Goal: Entertainment & Leisure: Browse casually

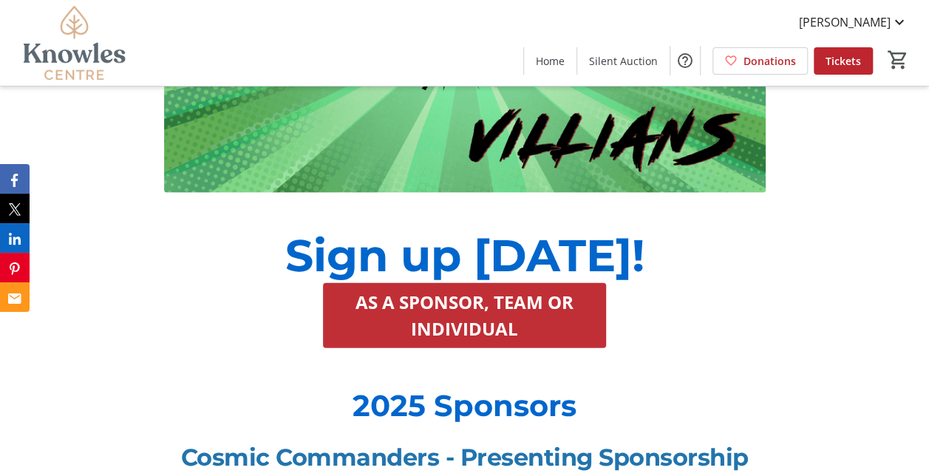
scroll to position [1404, 0]
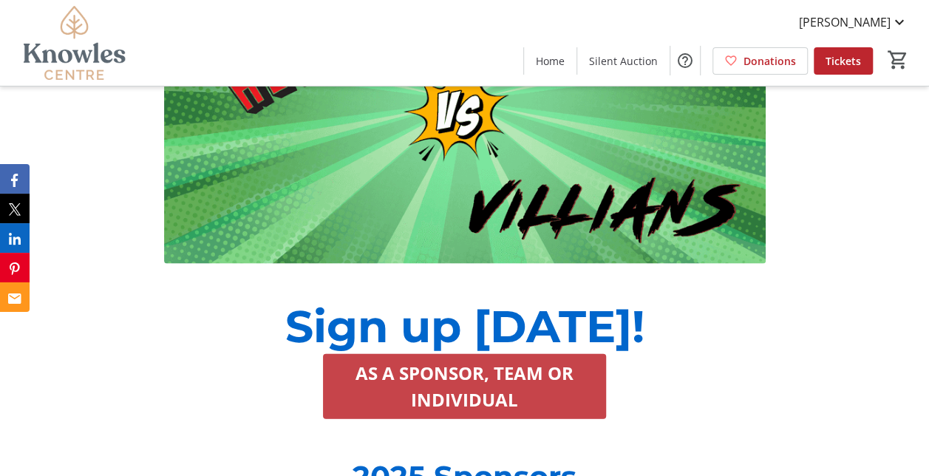
click at [455, 360] on span "AS A SPONSOR, TEAM OR INDIVIDUAL" at bounding box center [464, 386] width 247 height 53
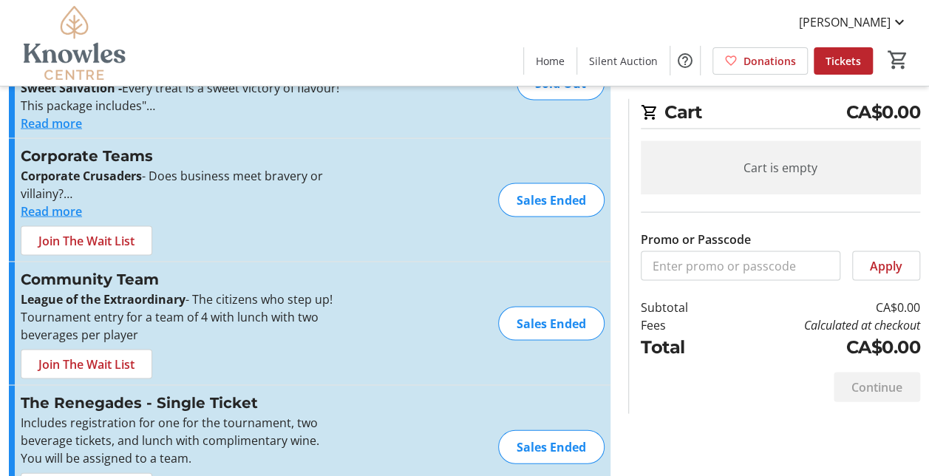
scroll to position [1374, 0]
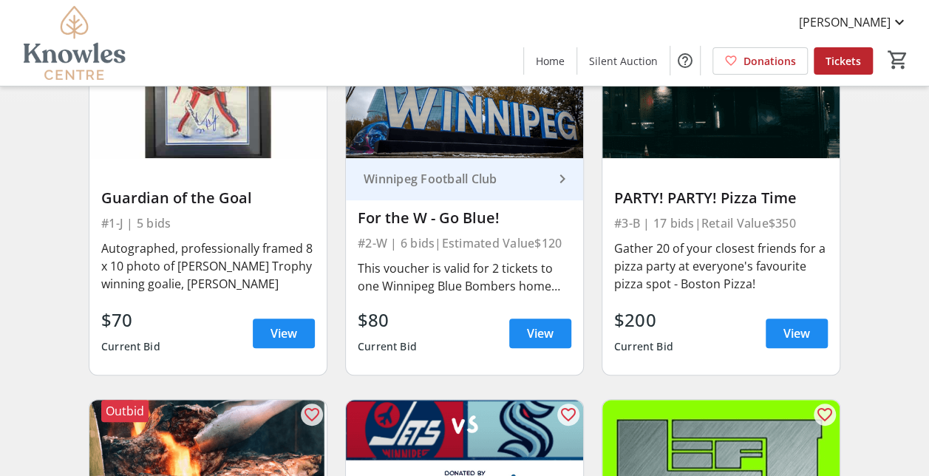
scroll to position [214, 0]
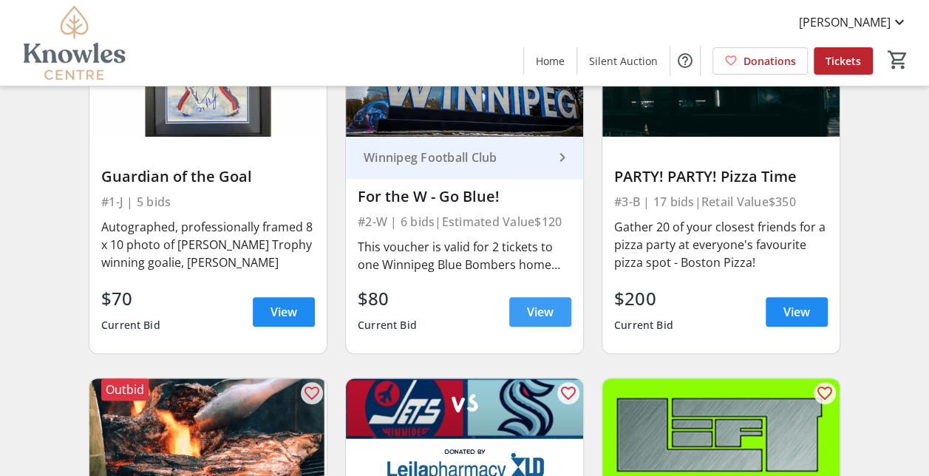
click at [520, 307] on span at bounding box center [540, 311] width 62 height 35
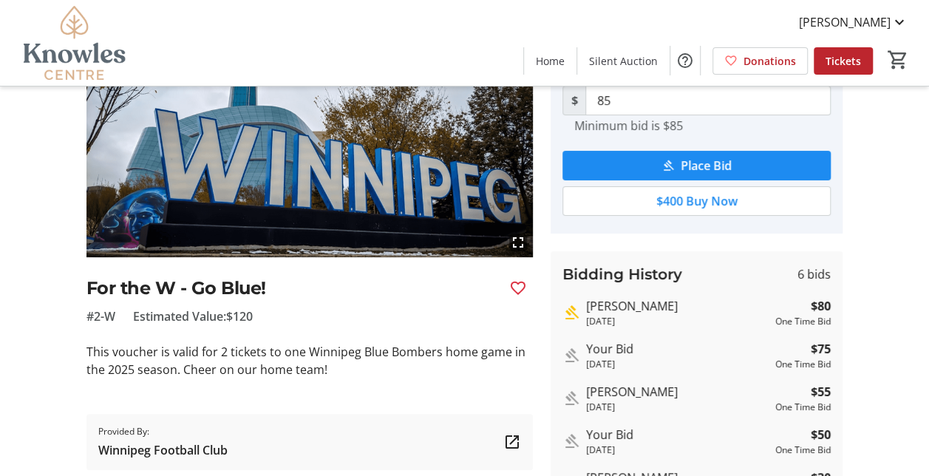
scroll to position [148, 0]
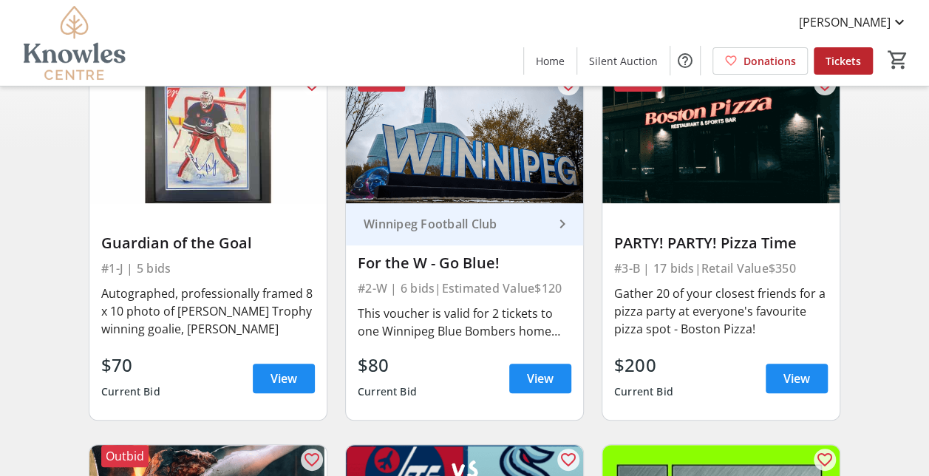
scroll to position [214, 0]
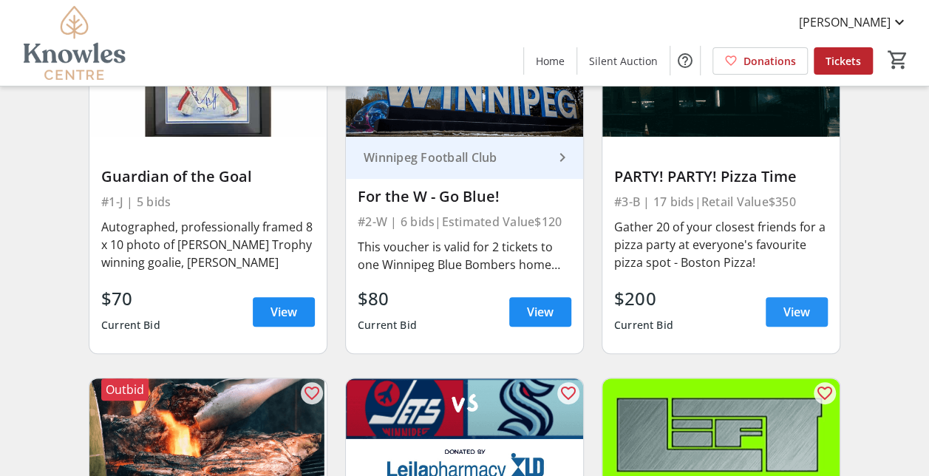
click at [797, 300] on span at bounding box center [796, 311] width 62 height 35
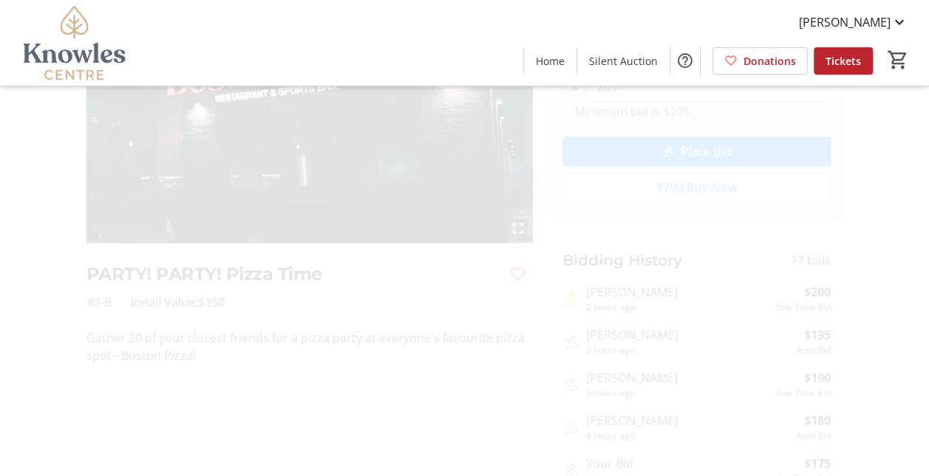
scroll to position [222, 0]
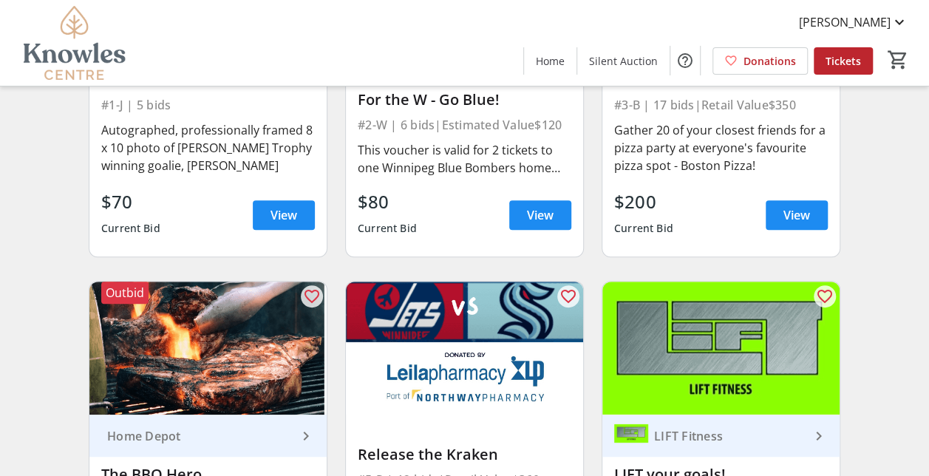
scroll to position [510, 0]
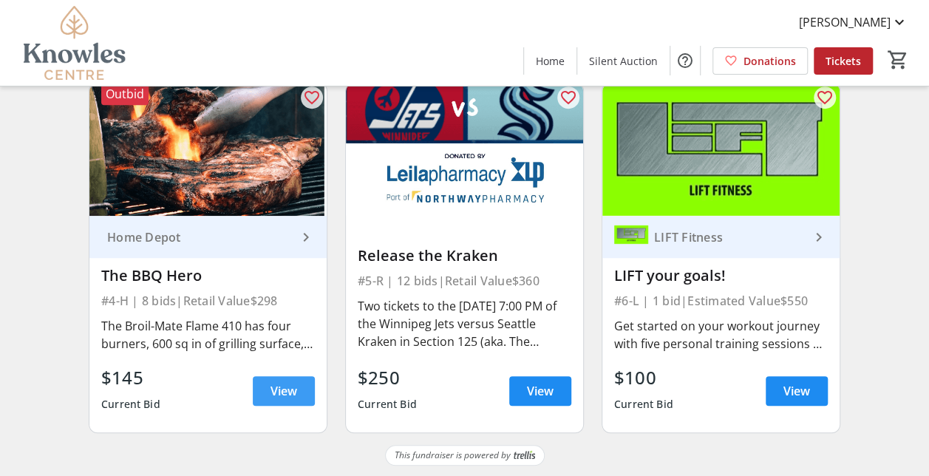
click at [276, 386] on span "View" at bounding box center [283, 391] width 27 height 18
